Goal: Task Accomplishment & Management: Complete application form

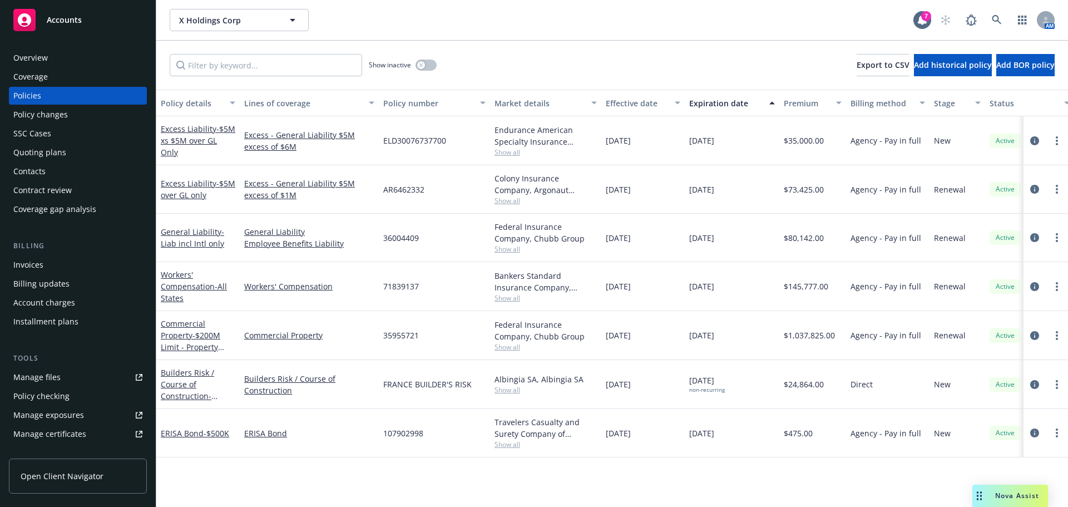
click at [54, 149] on div "Quoting plans" at bounding box center [39, 153] width 53 height 18
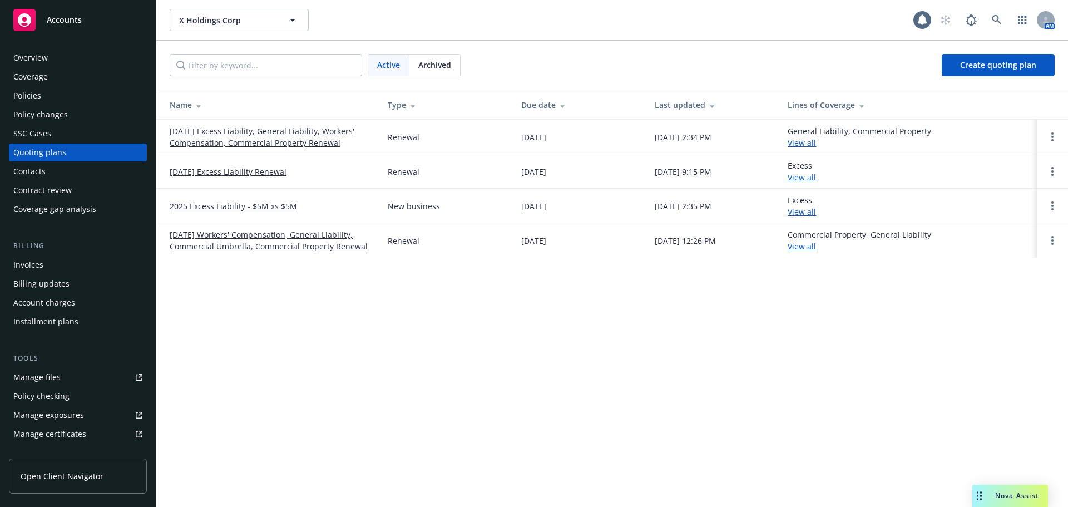
click at [220, 234] on link "10/01/24 Workers' Compensation, General Liability, Commercial Umbrella, Commerc…" at bounding box center [270, 240] width 200 height 23
click at [256, 206] on link "2025 Excess Liability - $5M xs $5M" at bounding box center [233, 206] width 127 height 12
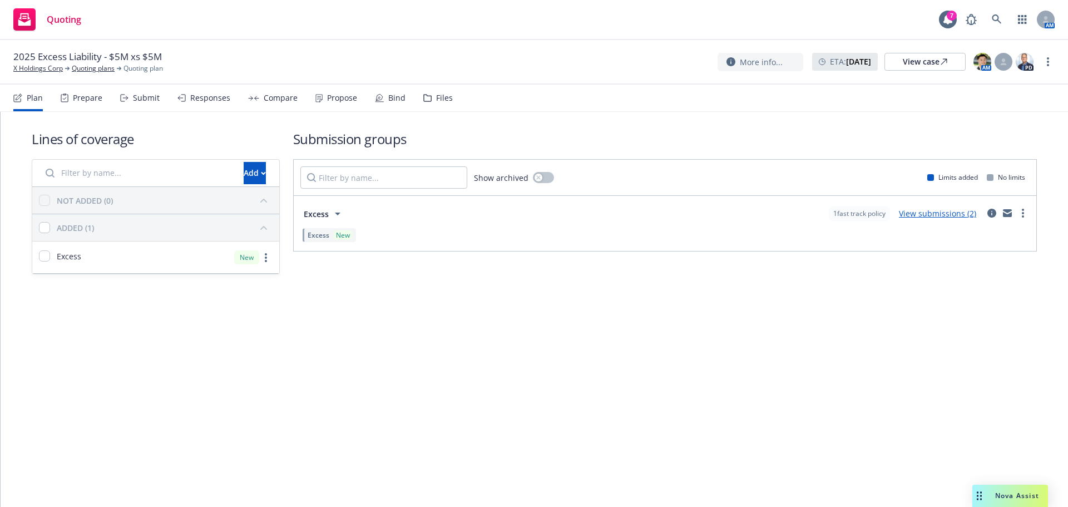
click at [961, 216] on link "View submissions (2)" at bounding box center [937, 213] width 77 height 11
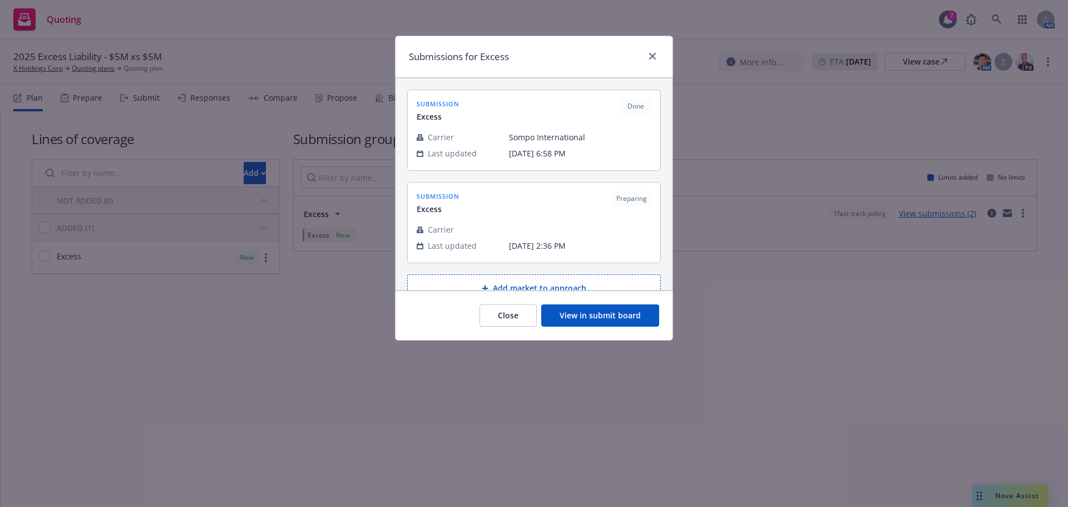
click at [508, 317] on button "Close" at bounding box center [508, 315] width 57 height 22
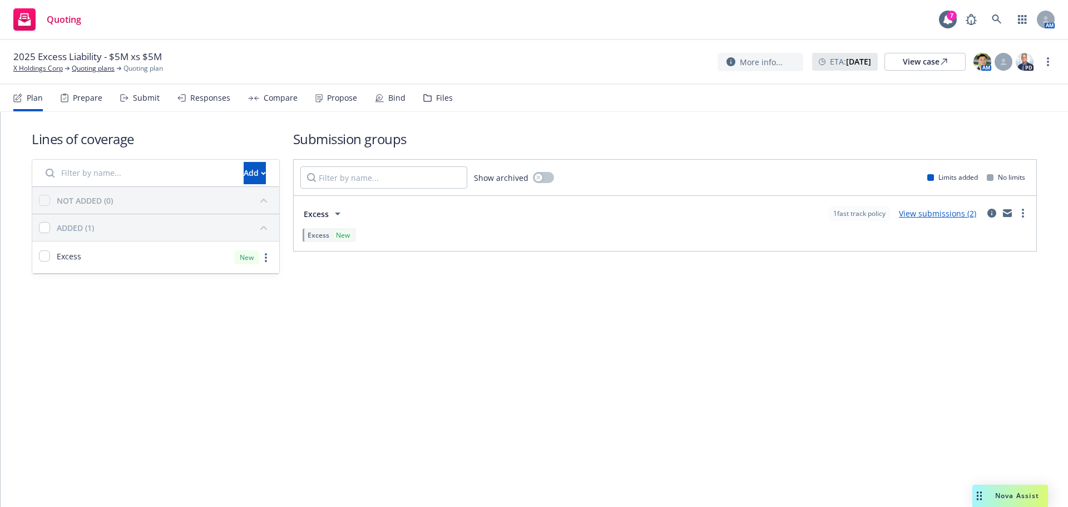
click at [134, 101] on div "Submit" at bounding box center [146, 97] width 27 height 9
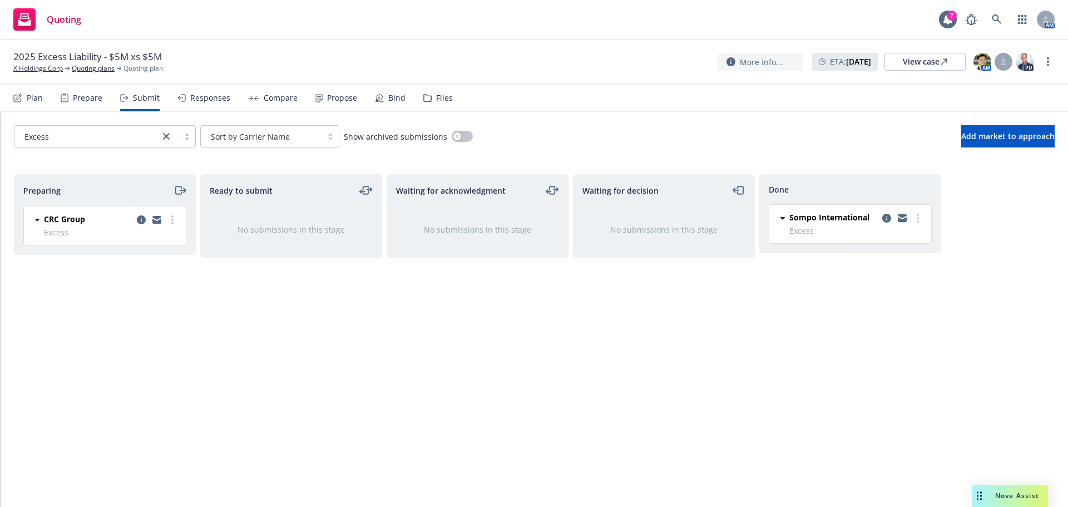
drag, startPoint x: 887, startPoint y: 220, endPoint x: 881, endPoint y: 223, distance: 6.7
click at [887, 221] on icon "copy logging email" at bounding box center [886, 218] width 9 height 9
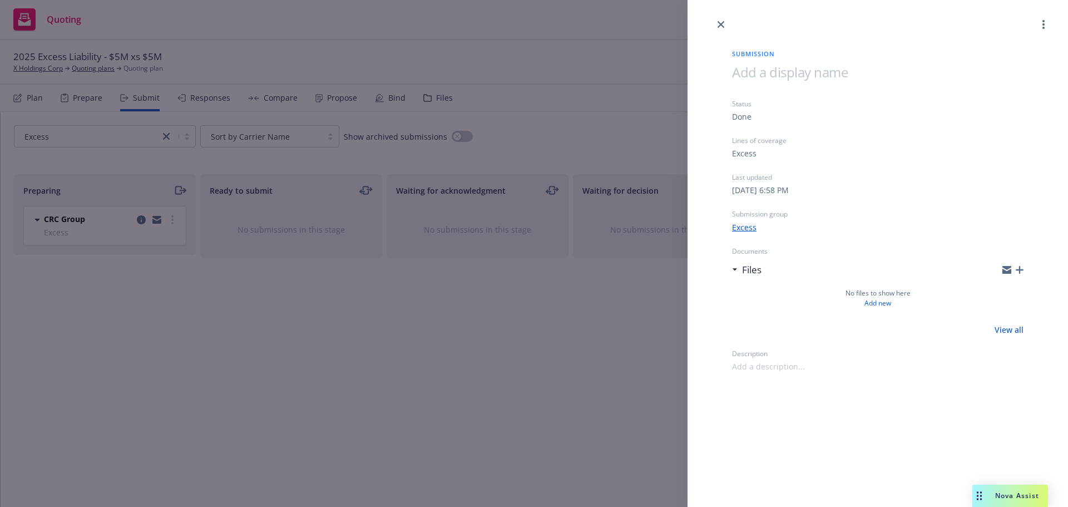
drag, startPoint x: 95, startPoint y: 225, endPoint x: 107, endPoint y: 226, distance: 12.8
click at [95, 225] on div "Submission Status Done Lines of coverage Excess Last updated Monday, January 6,…" at bounding box center [534, 253] width 1068 height 507
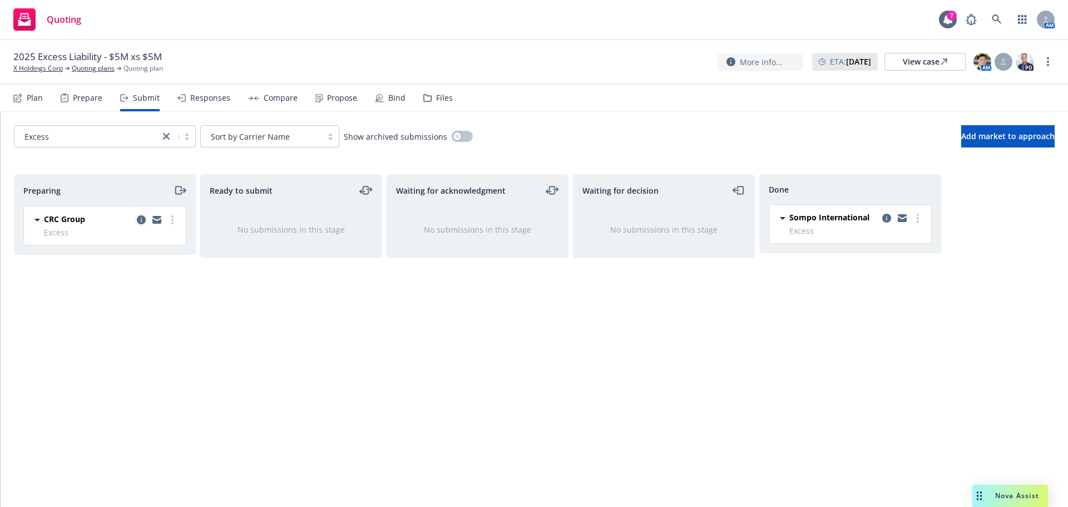
click at [139, 221] on icon "copy logging email" at bounding box center [141, 219] width 9 height 9
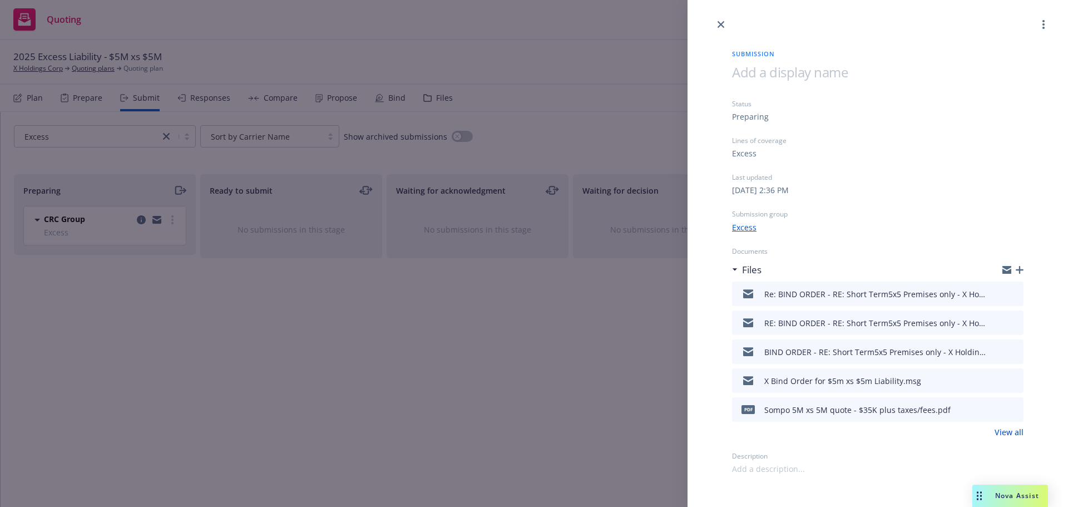
click at [1020, 437] on link "View all" at bounding box center [1009, 432] width 29 height 12
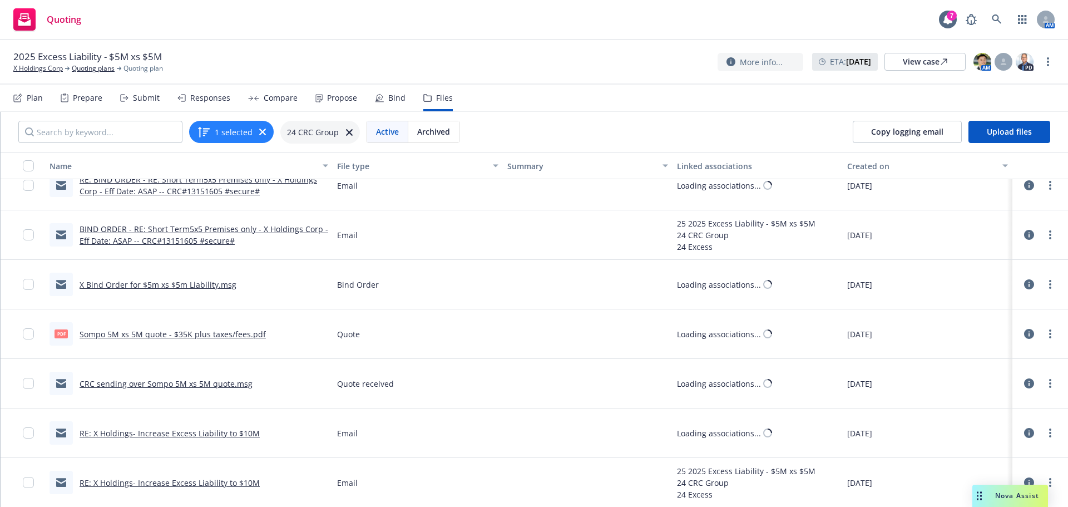
scroll to position [1, 0]
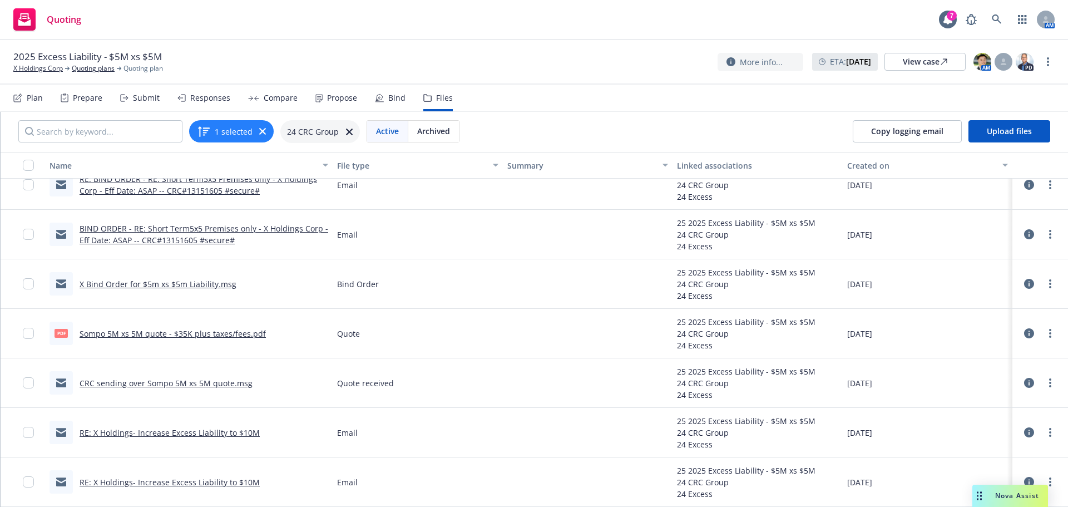
click at [241, 481] on link "RE: X Holdings- Increase Excess Liability to $10M" at bounding box center [170, 482] width 180 height 11
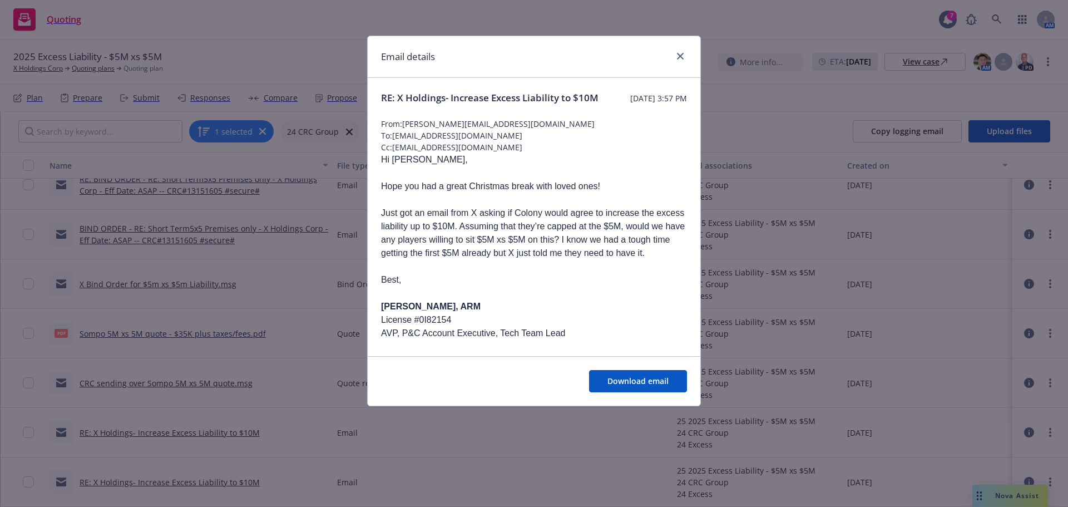
click at [192, 436] on div "Email details RE: X Holdings- Increase Excess Liability to $10M [DATE] 3:57 PM …" at bounding box center [534, 253] width 1068 height 507
click at [256, 435] on div "Email details RE: X Holdings- Increase Excess Liability to $10M [DATE] 3:57 PM …" at bounding box center [534, 253] width 1068 height 507
click at [676, 55] on link "close" at bounding box center [680, 56] width 13 height 13
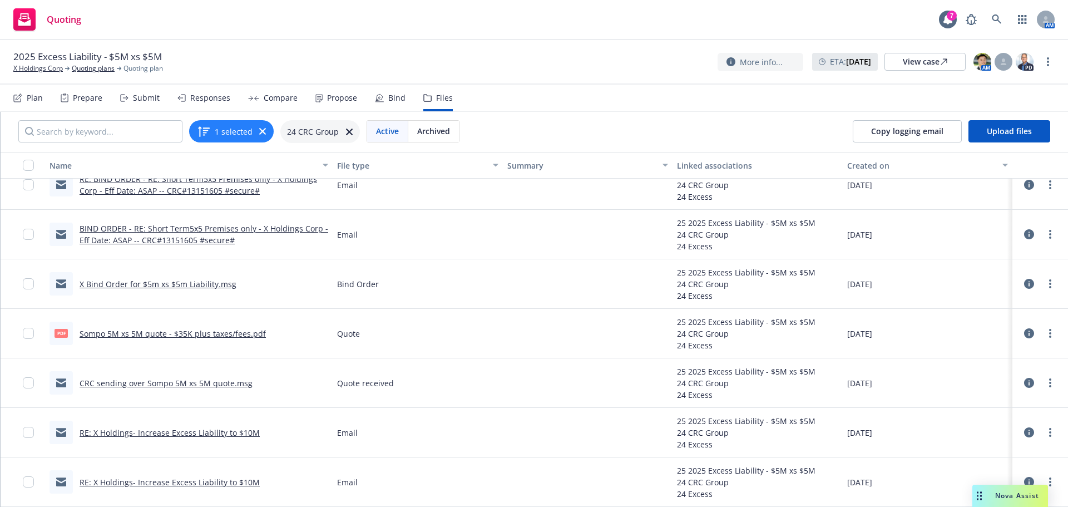
click at [228, 439] on div "RE: X Holdings- Increase Excess Liability to $10M" at bounding box center [155, 432] width 210 height 23
click at [230, 434] on link "RE: X Holdings- Increase Excess Liability to $10M" at bounding box center [170, 432] width 180 height 11
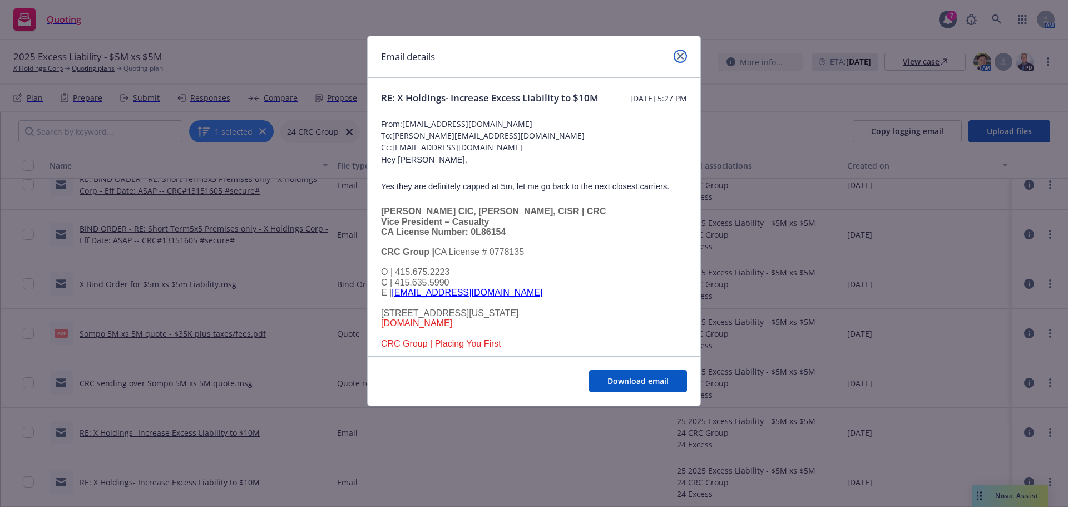
click at [680, 53] on icon "close" at bounding box center [680, 56] width 7 height 7
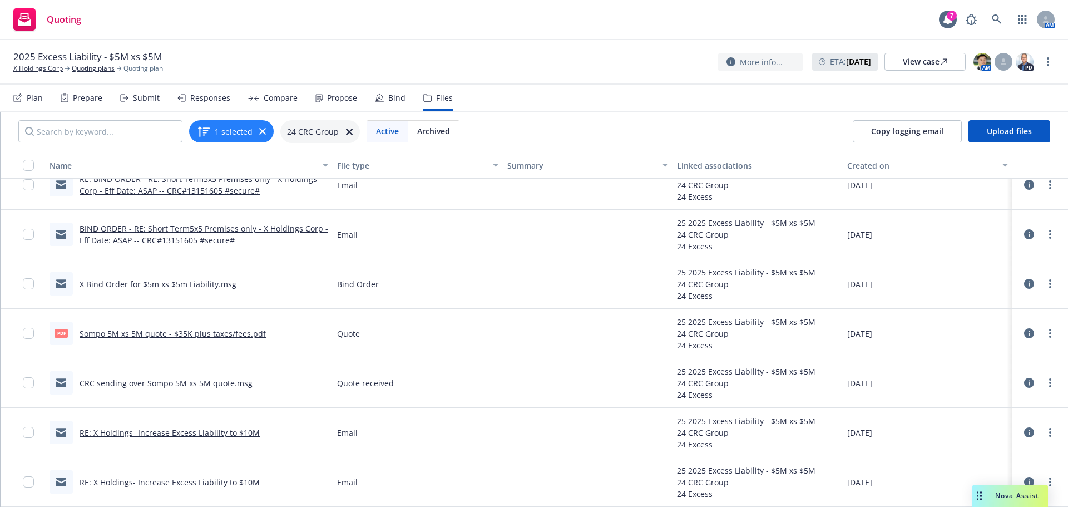
click at [213, 382] on link "CRC sending over Sompo 5M xs 5M quote.msg" at bounding box center [166, 383] width 173 height 11
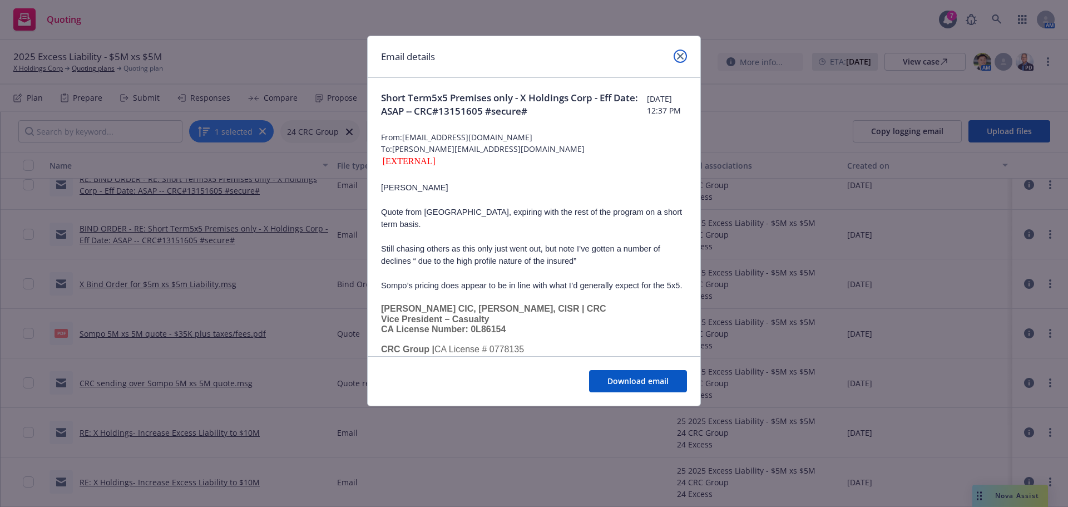
drag, startPoint x: 680, startPoint y: 52, endPoint x: 266, endPoint y: 306, distance: 486.2
click at [680, 51] on link "close" at bounding box center [680, 56] width 13 height 13
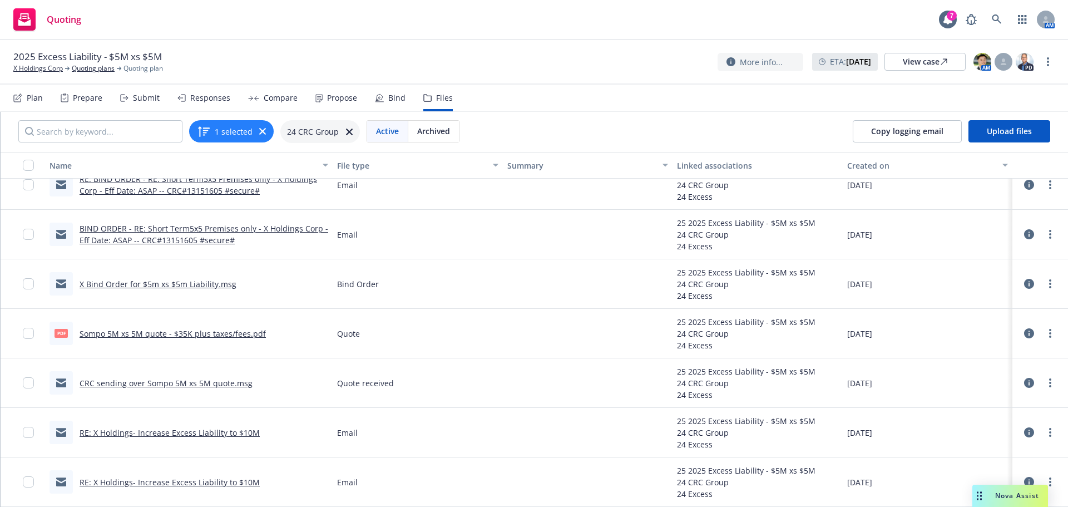
click at [179, 288] on link "X Bind Order for $5m xs $5m Liability.msg" at bounding box center [158, 284] width 157 height 11
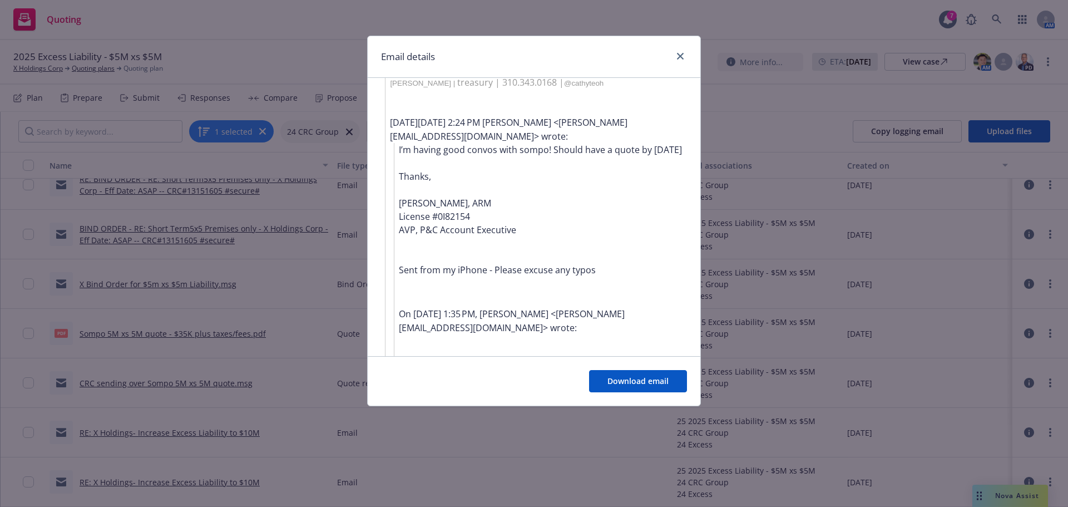
scroll to position [835, 0]
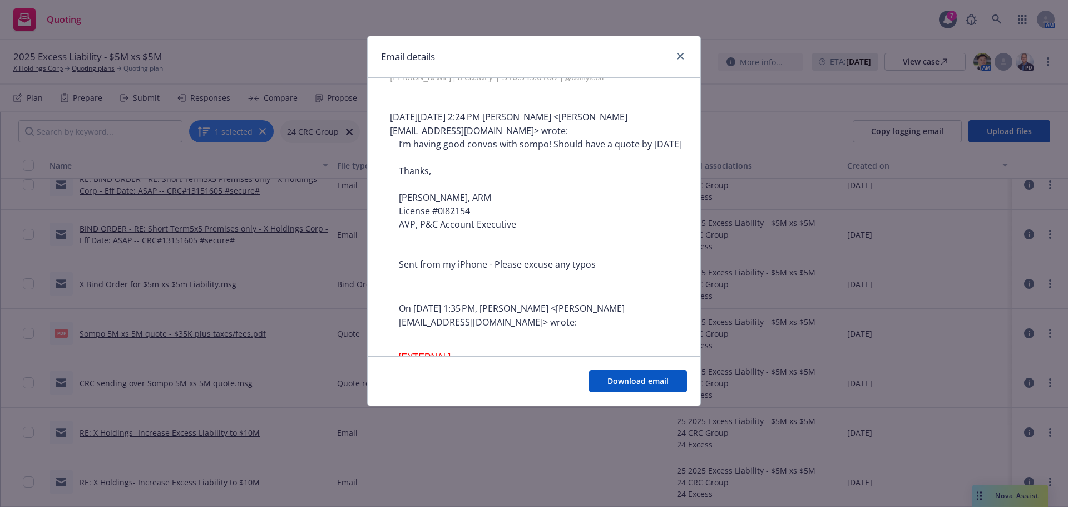
click at [289, 373] on div "Email details Re: X Holdings Corp 10/1/2024-25 Insurance Renewal (PO # Needed) …" at bounding box center [534, 253] width 1068 height 507
click at [679, 58] on icon "close" at bounding box center [680, 56] width 7 height 7
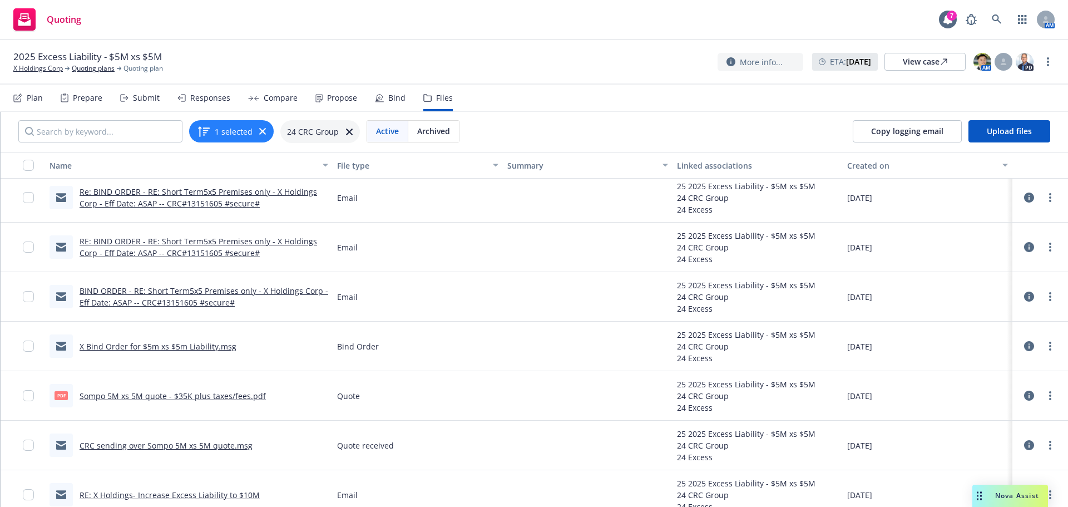
scroll to position [0, 0]
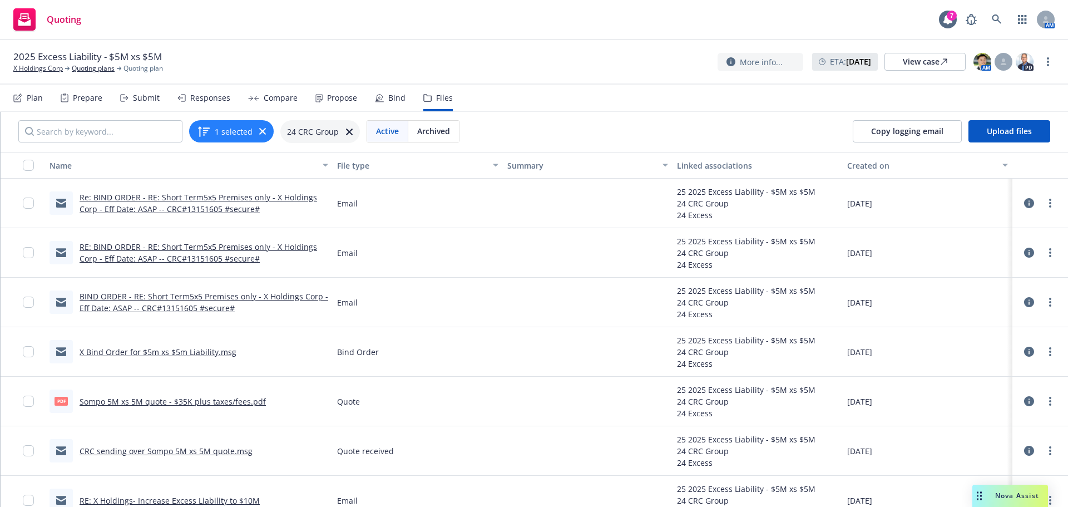
click at [231, 264] on div "RE: BIND ORDER - RE: Short Term5x5 Premises only - X Holdings Corp - Eff Date: …" at bounding box center [189, 253] width 288 height 50
click at [237, 258] on link "RE: BIND ORDER - RE: Short Term5x5 Premises only - X Holdings Corp - Eff Date: …" at bounding box center [199, 252] width 238 height 22
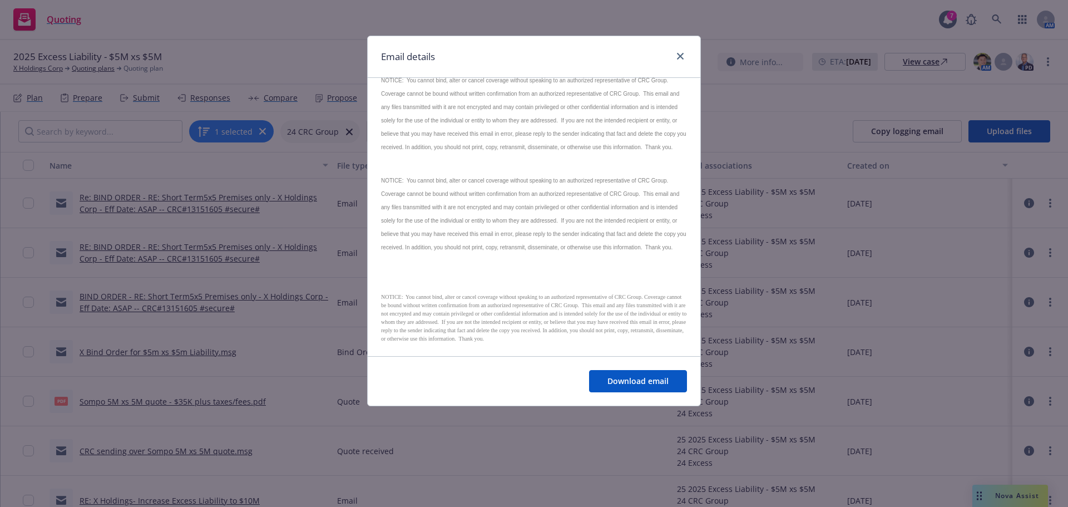
scroll to position [1780, 0]
click at [675, 58] on link "close" at bounding box center [680, 56] width 13 height 13
